Goal: Answer question/provide support: Answer question/provide support

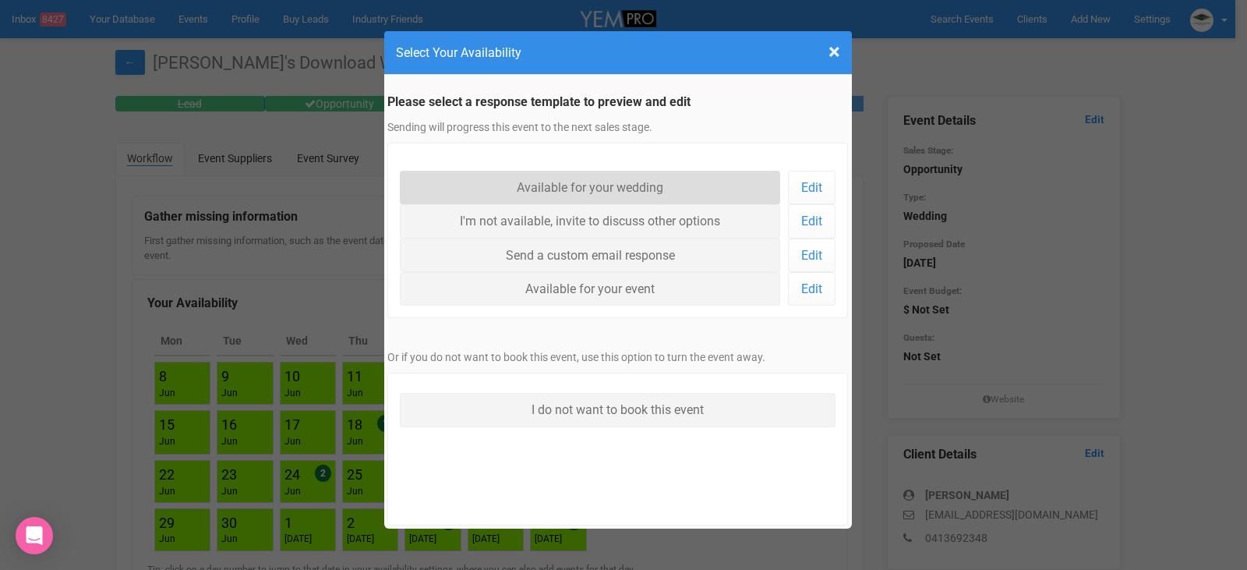
click at [654, 189] on link "Available for your wedding" at bounding box center [590, 188] width 381 height 34
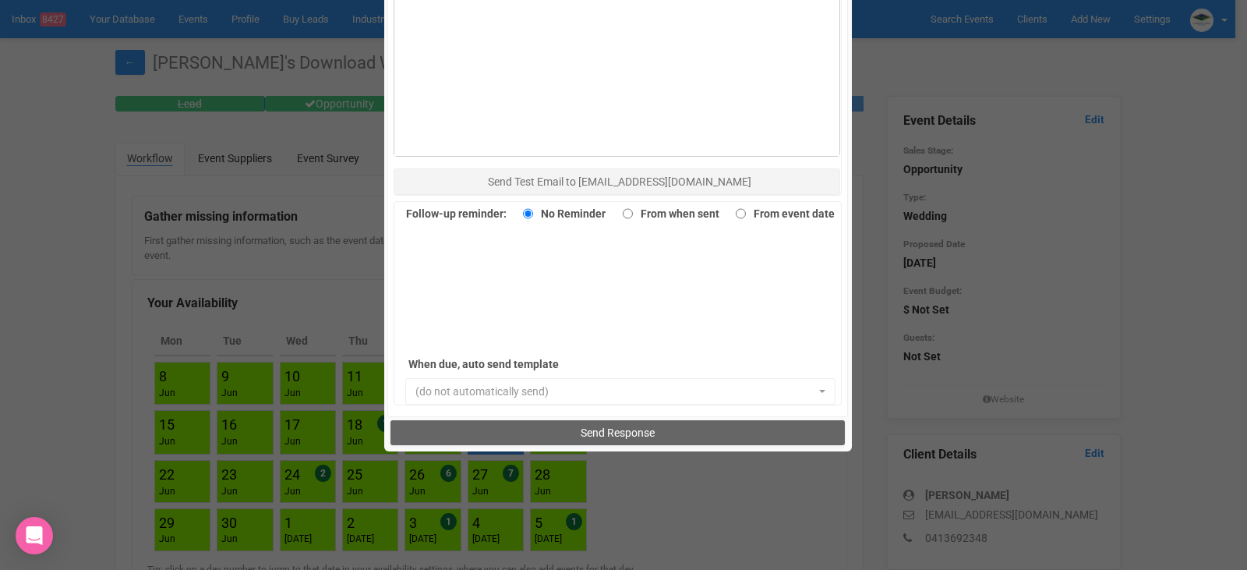
scroll to position [1072, 0]
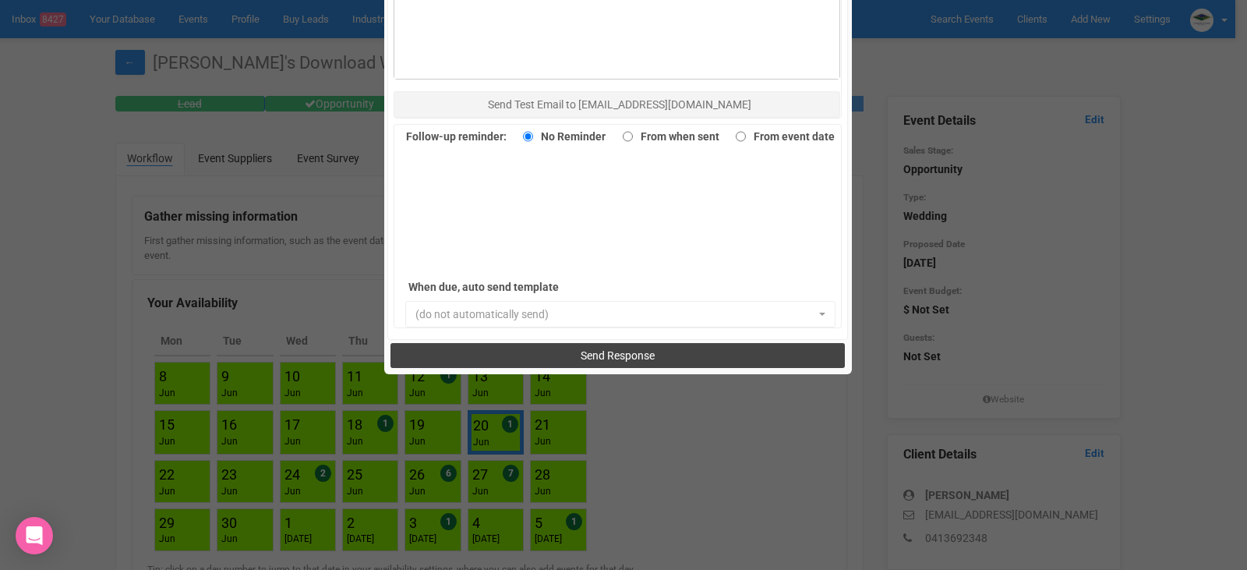
click at [638, 349] on span "Send Response" at bounding box center [618, 355] width 74 height 12
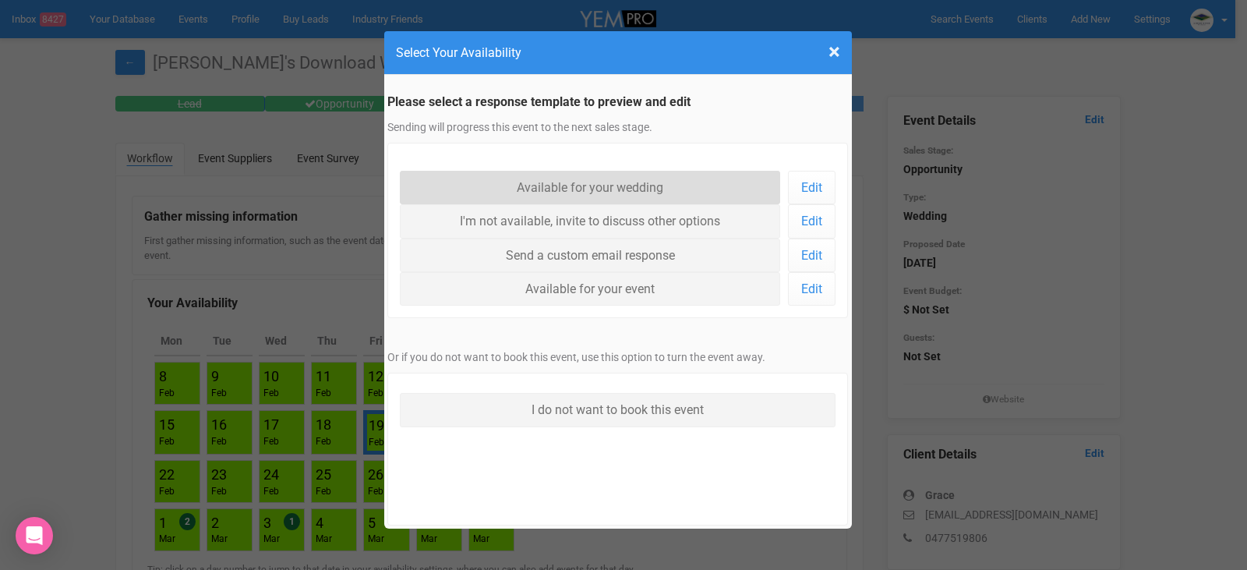
click at [614, 193] on link "Available for your wedding" at bounding box center [590, 188] width 381 height 34
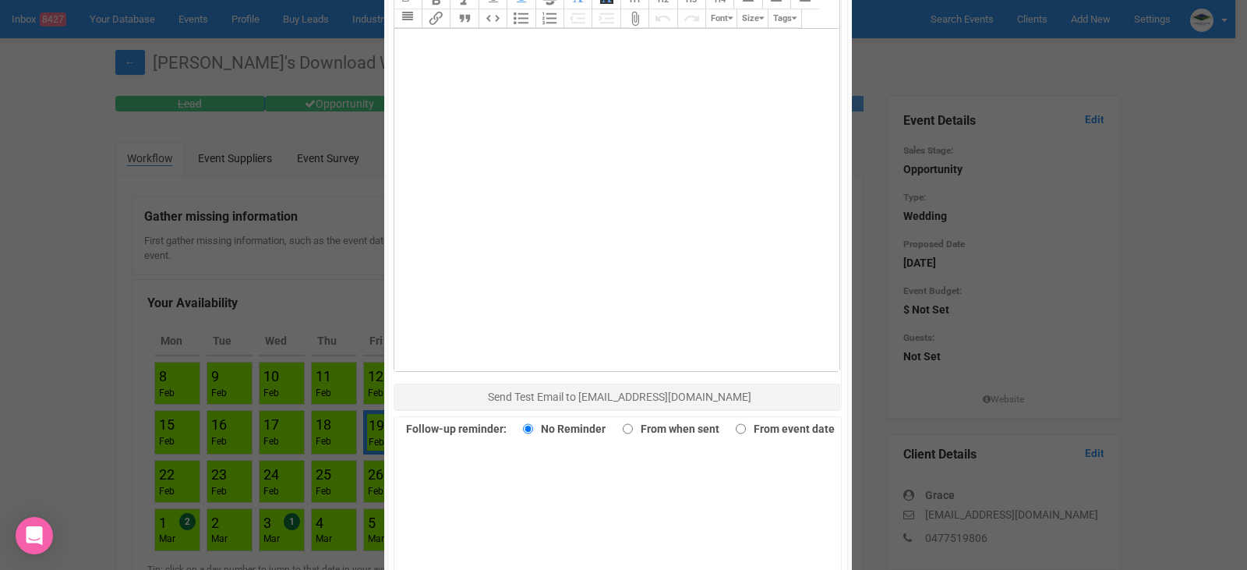
scroll to position [1072, 0]
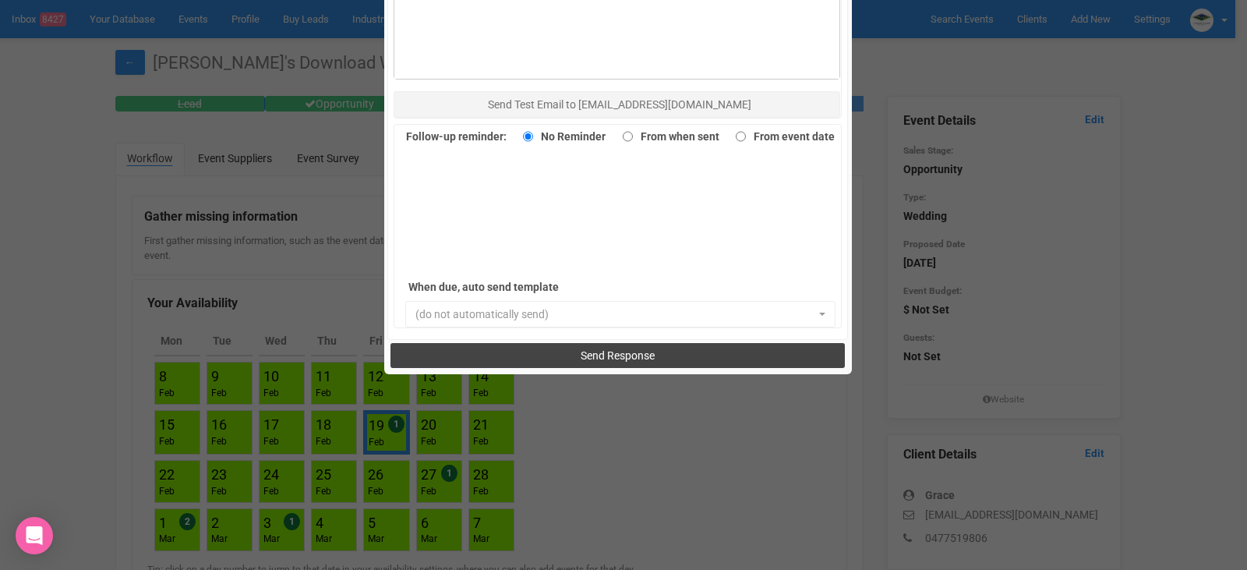
click at [670, 353] on button "Send Response" at bounding box center [618, 355] width 454 height 25
